Goal: Task Accomplishment & Management: Use online tool/utility

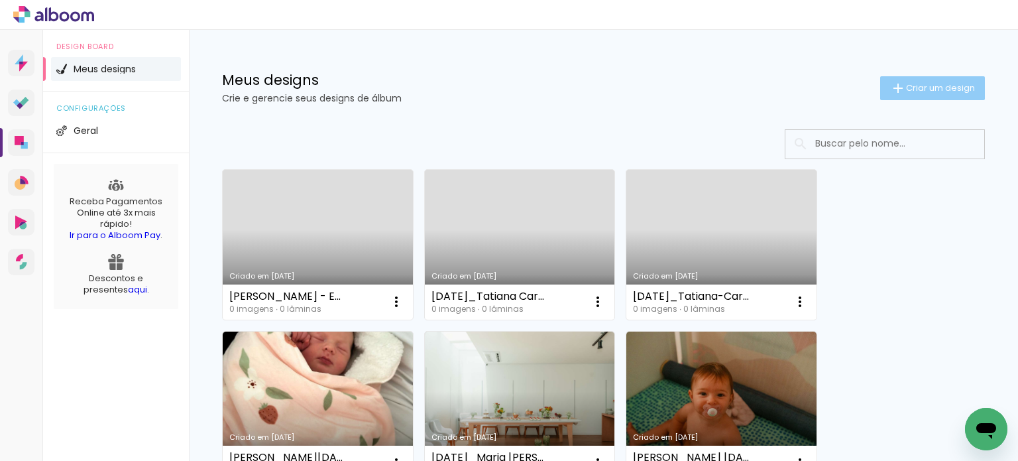
click at [924, 87] on span "Criar um design" at bounding box center [940, 88] width 69 height 9
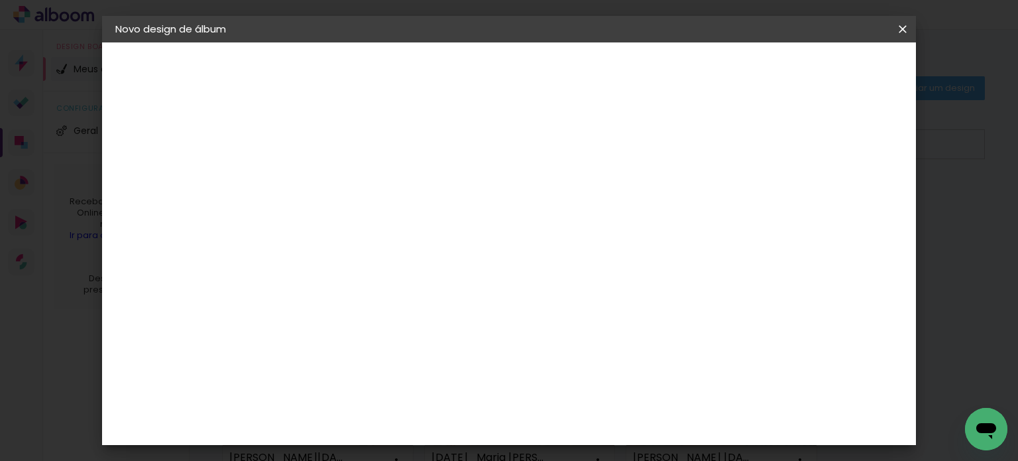
click at [332, 180] on input at bounding box center [332, 178] width 0 height 21
drag, startPoint x: 550, startPoint y: 180, endPoint x: 523, endPoint y: 183, distance: 26.7
click at [332, 183] on input "[DATE]_CONTRATO_Fernanda Perez Jacomini" at bounding box center [332, 178] width 0 height 21
type input "[DATE] - [PERSON_NAME]"
type paper-input "[DATE] - [PERSON_NAME]"
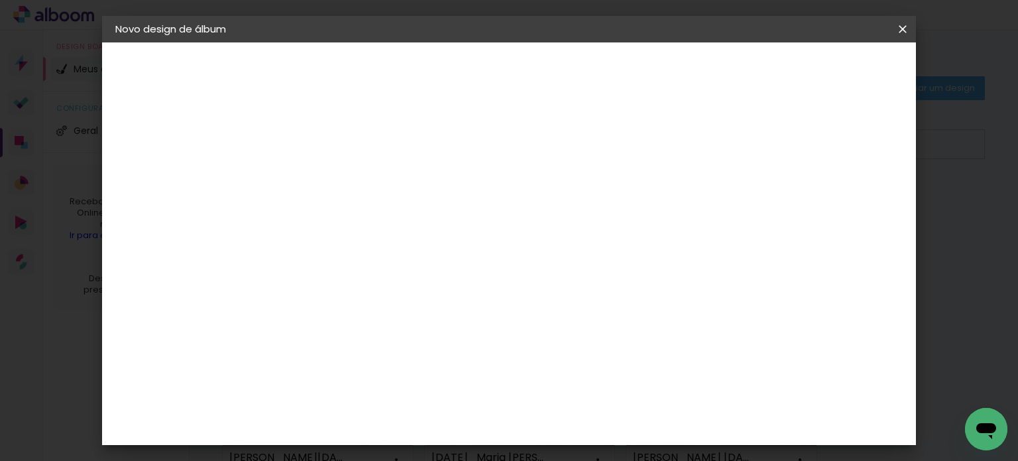
click at [0, 0] on slot "Avançar" at bounding box center [0, 0] width 0 height 0
click at [366, 247] on input at bounding box center [366, 252] width 134 height 17
type input "evi"
type paper-input "evi"
click at [369, 295] on div "Evidence" at bounding box center [346, 299] width 47 height 11
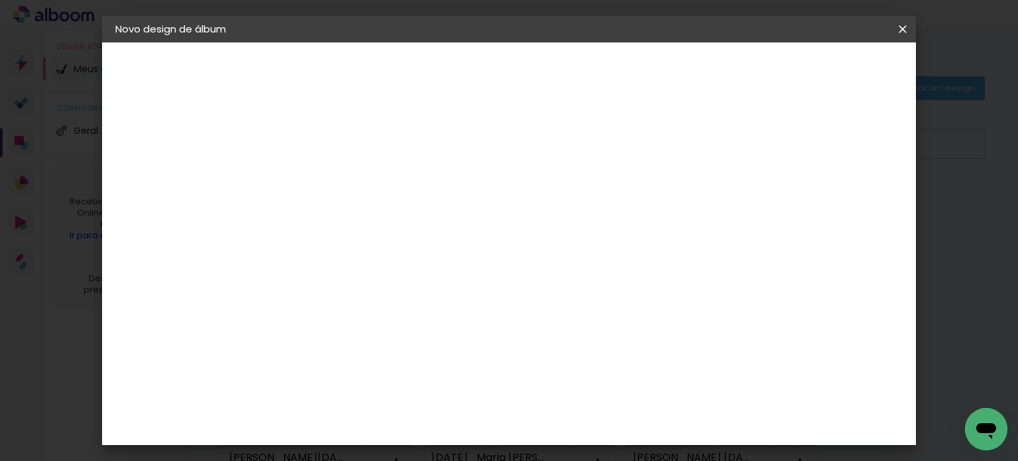
click at [0, 0] on slot "Avançar" at bounding box center [0, 0] width 0 height 0
click at [384, 223] on input "text" at bounding box center [358, 231] width 52 height 21
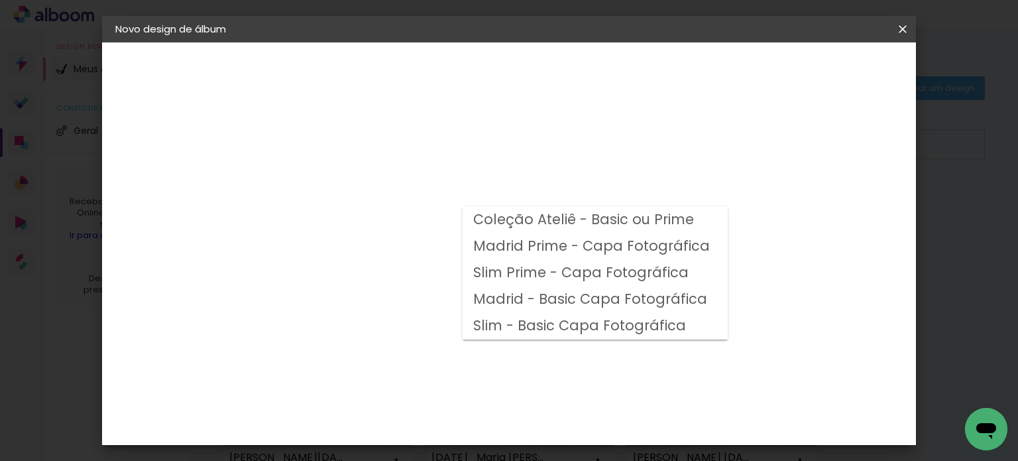
click at [0, 0] on slot "Madrid Prime - Capa Fotográfica" at bounding box center [0, 0] width 0 height 0
type input "Madrid Prime - Capa Fotográfica"
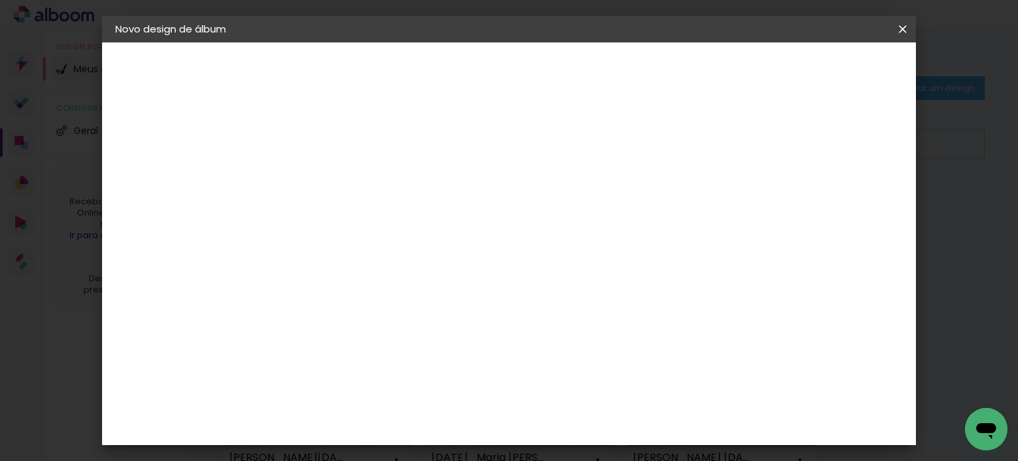
scroll to position [398, 0]
click at [422, 349] on span "20 × 20" at bounding box center [391, 366] width 62 height 35
click at [0, 0] on slot "Avançar" at bounding box center [0, 0] width 0 height 0
click at [573, 141] on div at bounding box center [567, 143] width 12 height 12
type paper-checkbox "on"
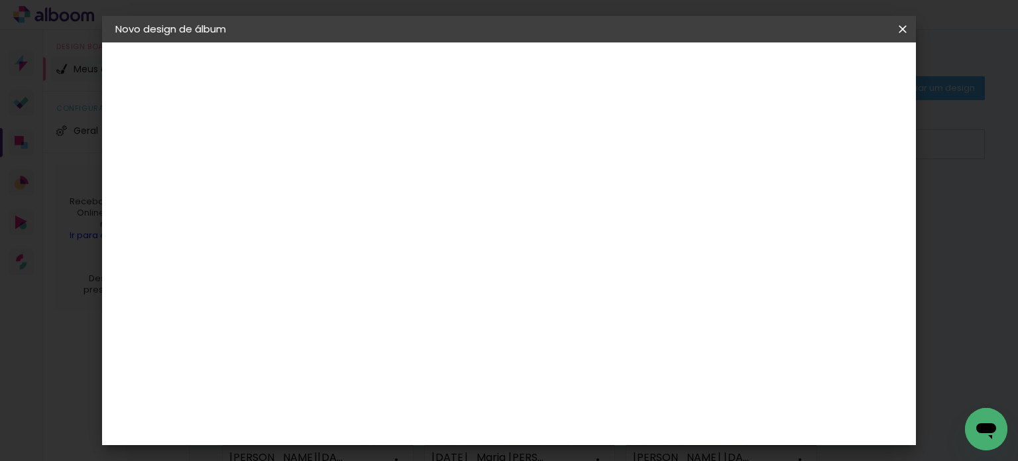
click at [648, 70] on span "Iniciar design" at bounding box center [618, 70] width 60 height 9
